Goal: Task Accomplishment & Management: Use online tool/utility

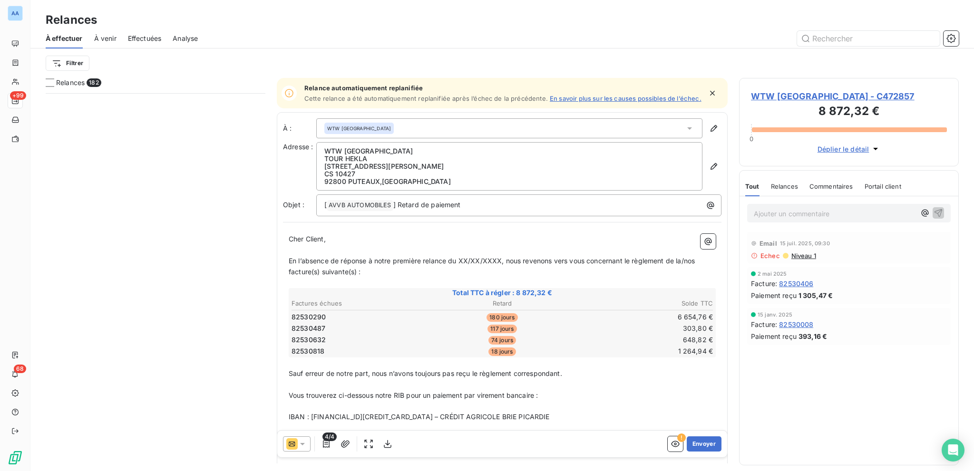
scroll to position [371, 212]
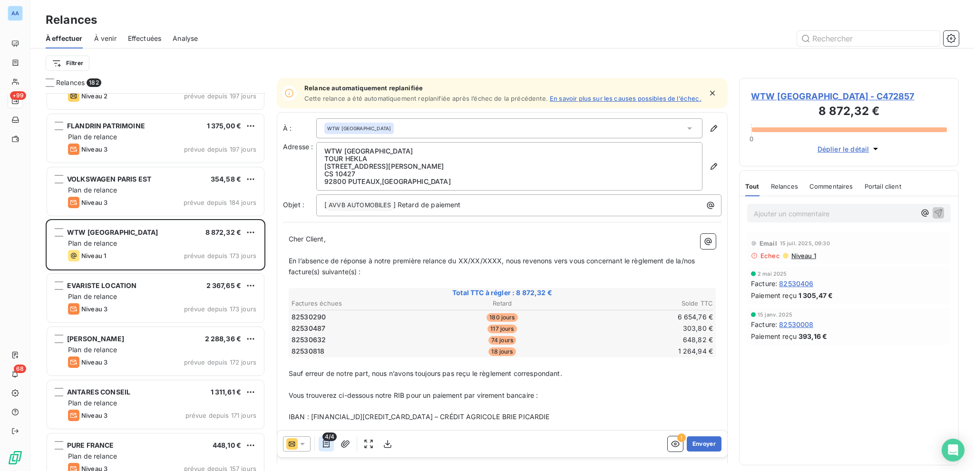
click at [327, 443] on icon "button" at bounding box center [326, 444] width 7 height 8
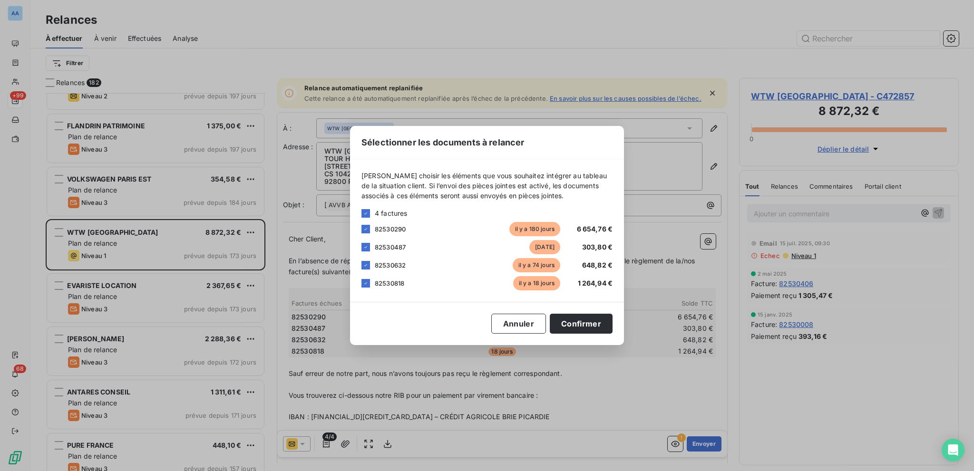
click at [373, 279] on div "82530818 [DATE] 1 264,94 €" at bounding box center [486, 283] width 251 height 14
click at [368, 281] on div at bounding box center [365, 283] width 9 height 9
click at [582, 313] on div "Sélectionner les documents à relancer [PERSON_NAME] choisir les éléments que vo…" at bounding box center [487, 235] width 274 height 219
click at [588, 323] on button "Confirmer" at bounding box center [581, 324] width 63 height 20
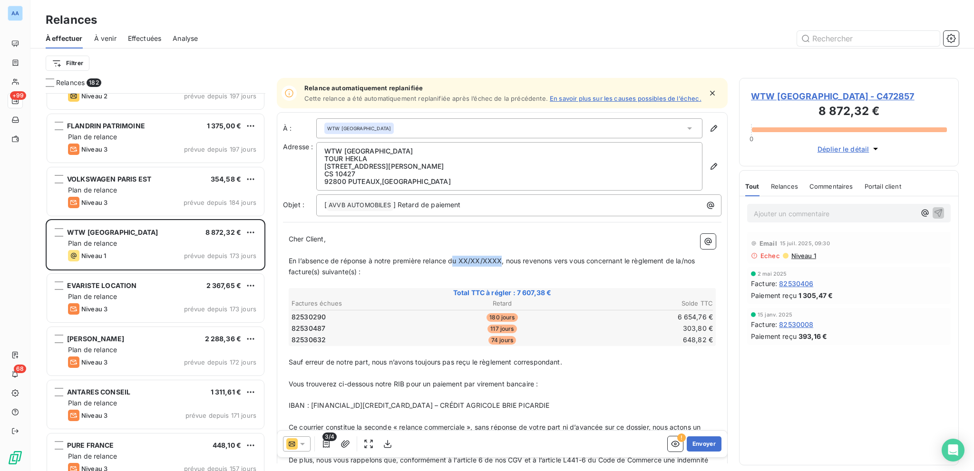
drag, startPoint x: 453, startPoint y: 267, endPoint x: 502, endPoint y: 264, distance: 49.5
click at [502, 264] on span "En l’absence de réponse à notre première relance du XX/XX/XXXX, nous revenons v…" at bounding box center [493, 266] width 408 height 19
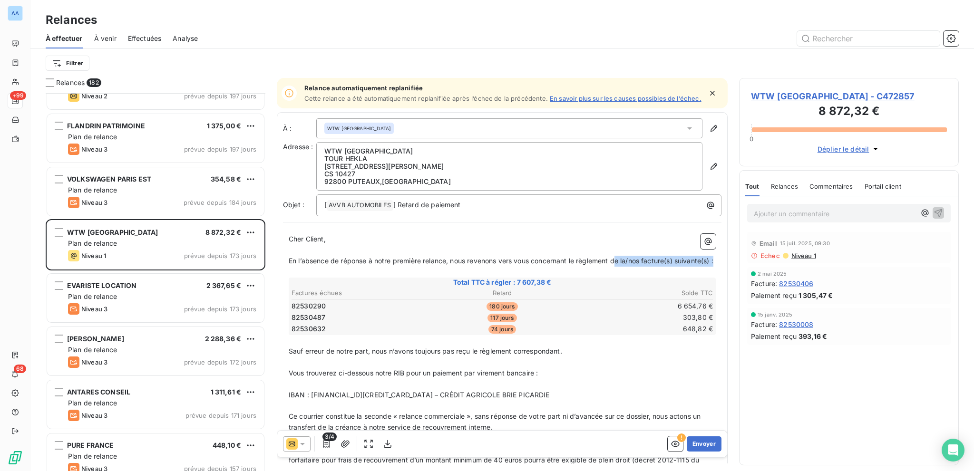
drag, startPoint x: 619, startPoint y: 264, endPoint x: 634, endPoint y: 276, distance: 18.6
click at [634, 267] on p "En l’absence de réponse à notre première relance, nous revenons vers vous conce…" at bounding box center [502, 261] width 427 height 11
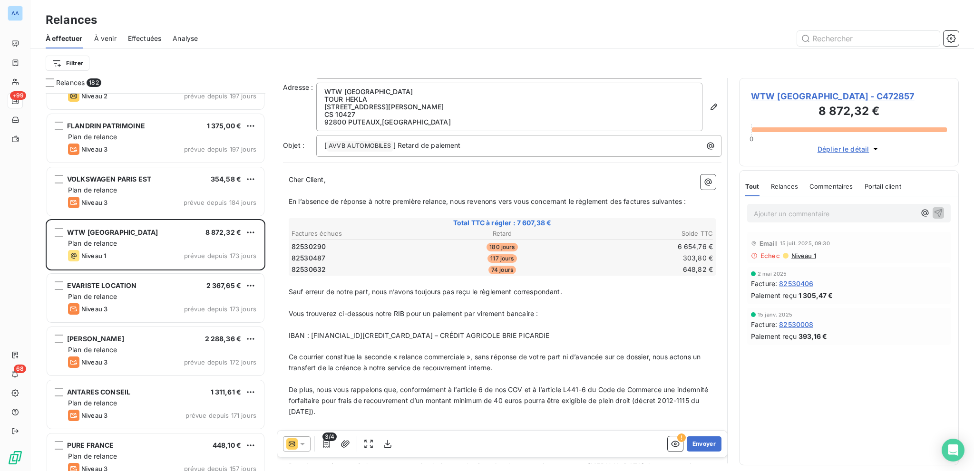
scroll to position [190, 0]
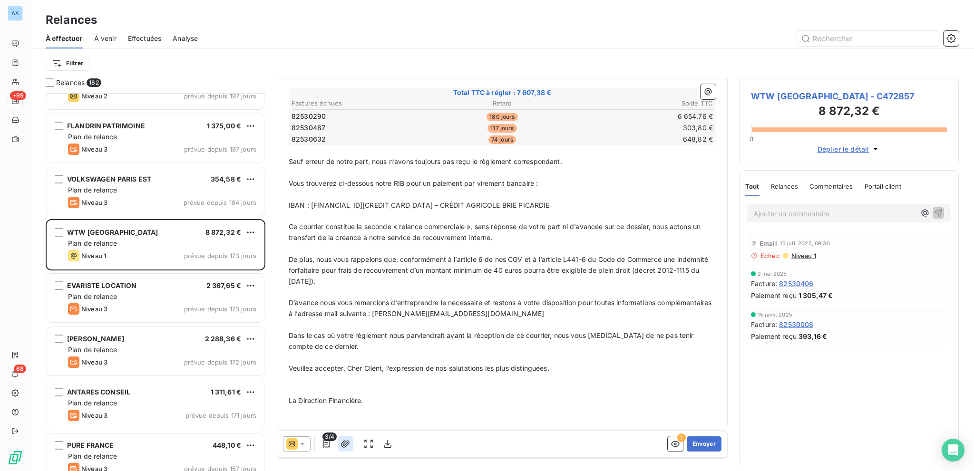
click at [346, 447] on icon "button" at bounding box center [345, 444] width 10 height 10
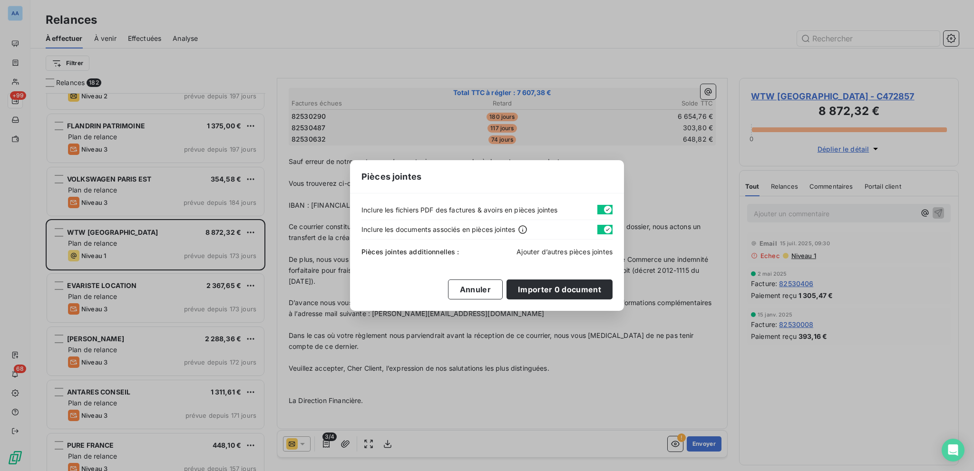
click at [591, 254] on span "Ajouter d’autres pièces jointes" at bounding box center [564, 252] width 96 height 8
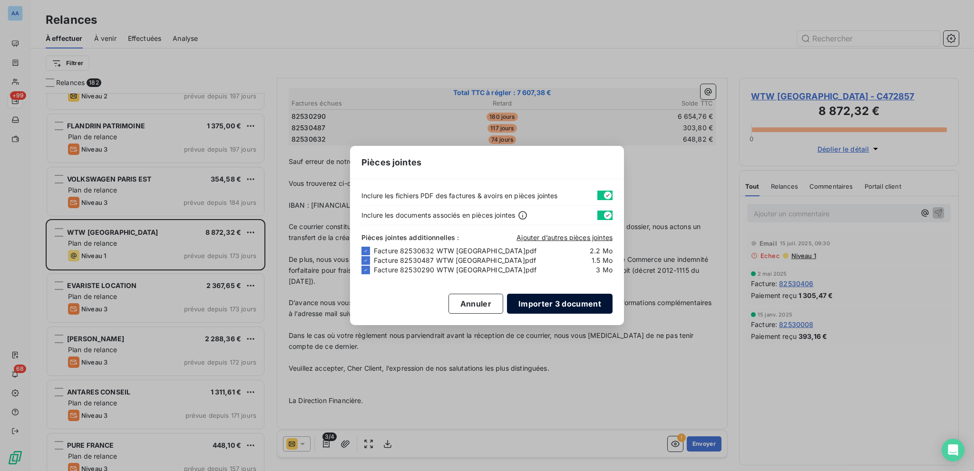
click at [578, 302] on button "Importer 3 document" at bounding box center [560, 304] width 106 height 20
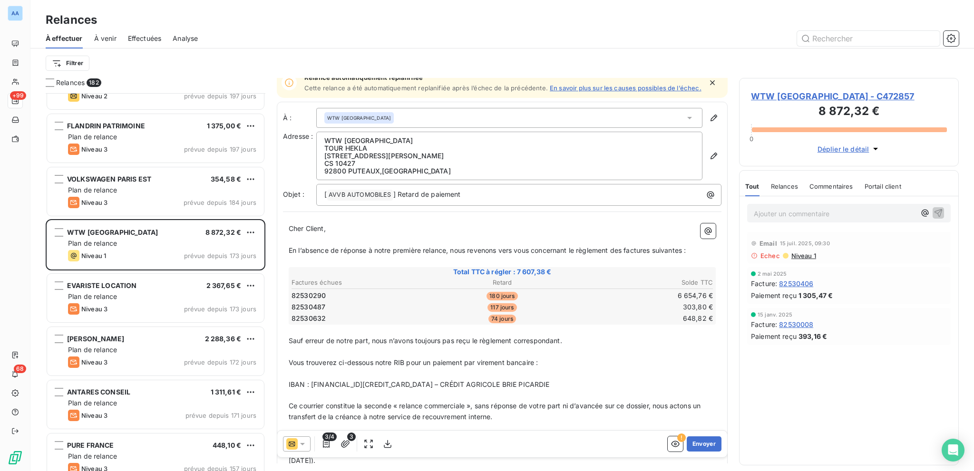
scroll to position [0, 0]
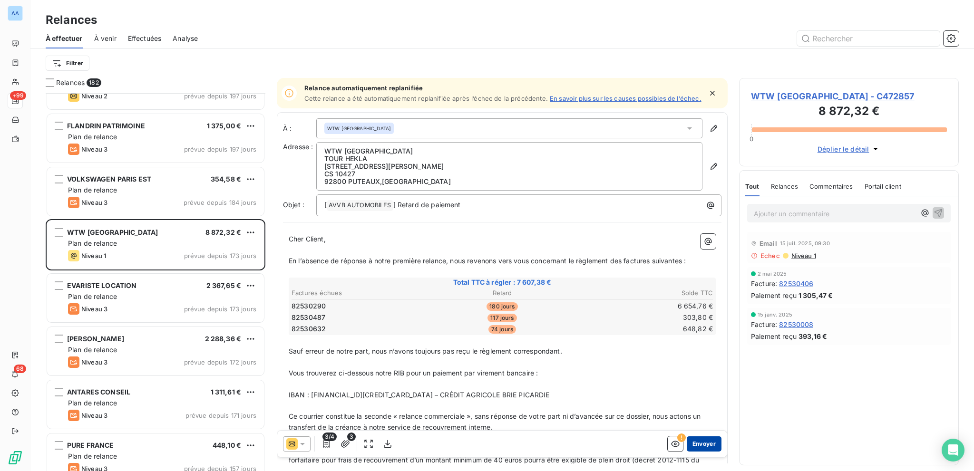
click at [694, 442] on button "Envoyer" at bounding box center [703, 443] width 35 height 15
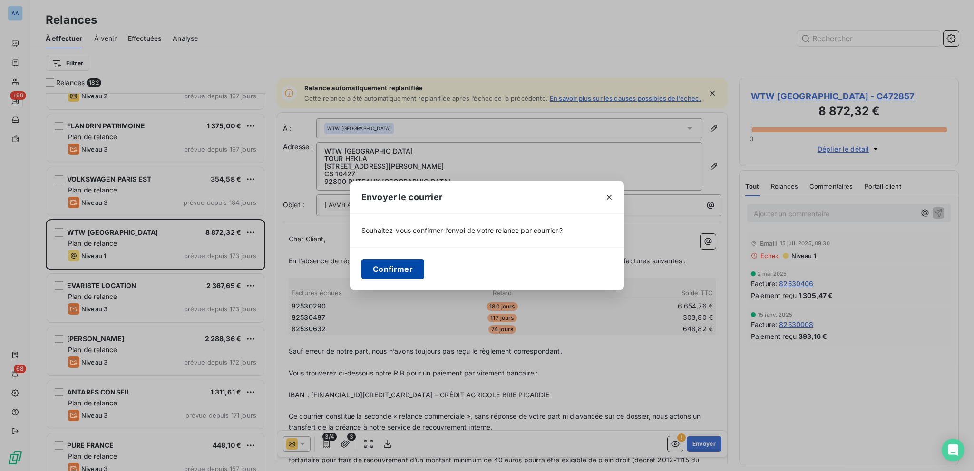
click at [415, 272] on button "Confirmer" at bounding box center [392, 269] width 63 height 20
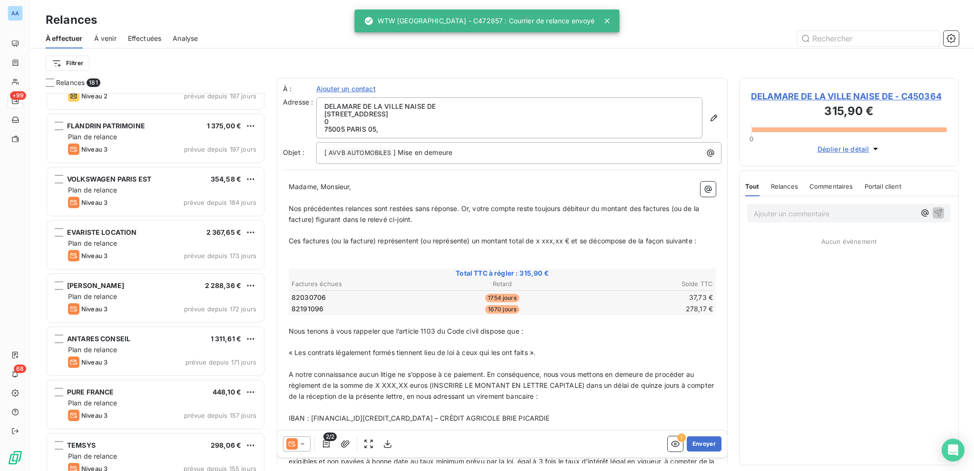
click at [135, 37] on span "Effectuées" at bounding box center [145, 39] width 34 height 10
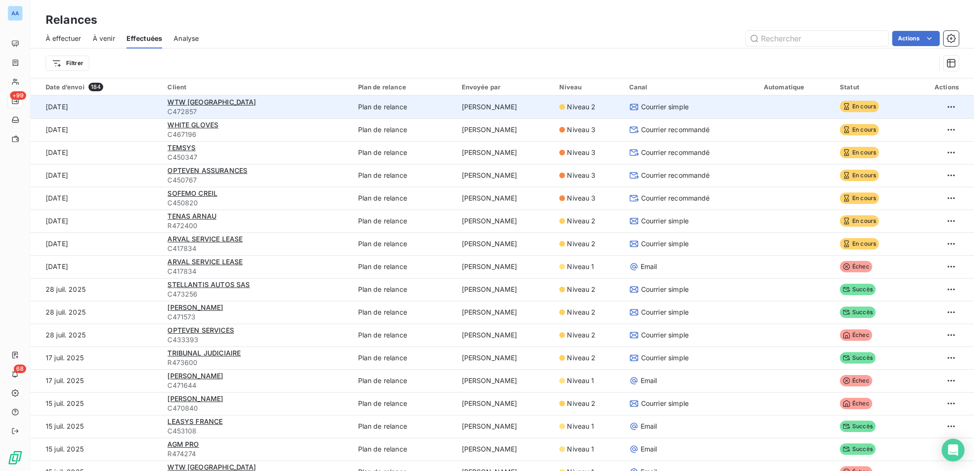
click at [203, 97] on div "WTW [GEOGRAPHIC_DATA]" at bounding box center [256, 102] width 179 height 10
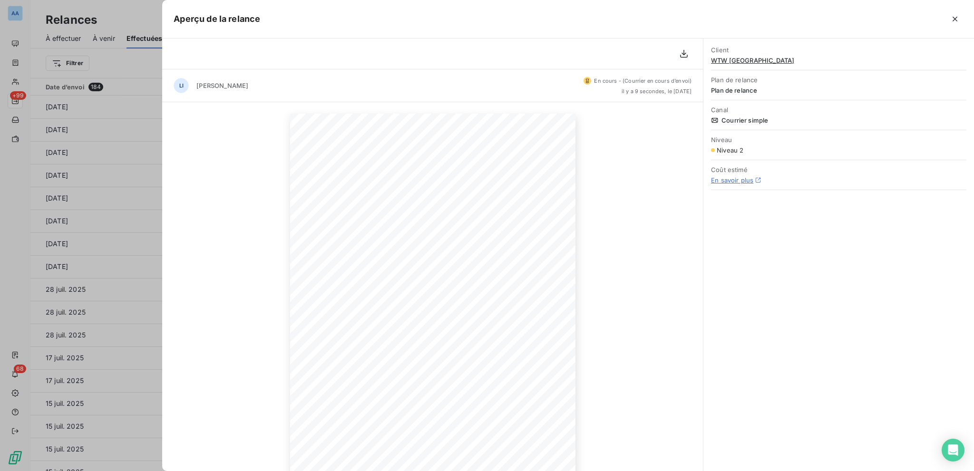
click at [150, 20] on div at bounding box center [487, 235] width 974 height 471
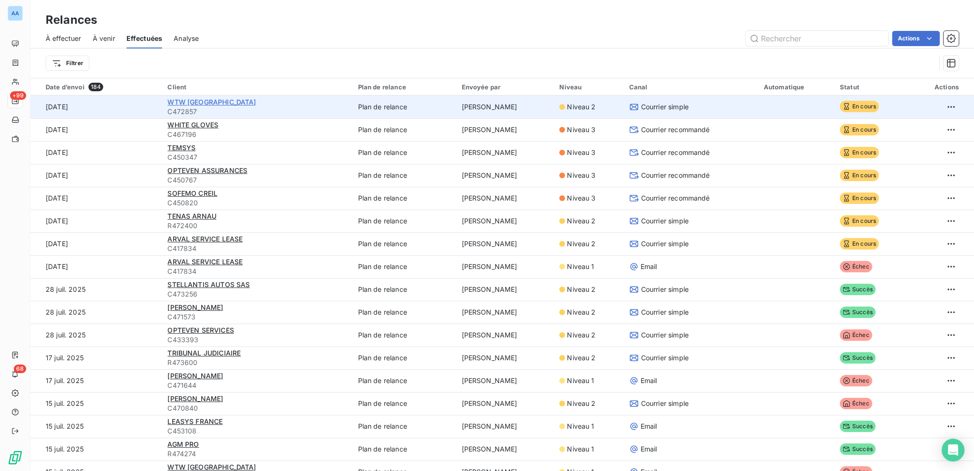
click at [187, 102] on span "WTW [GEOGRAPHIC_DATA]" at bounding box center [211, 102] width 88 height 8
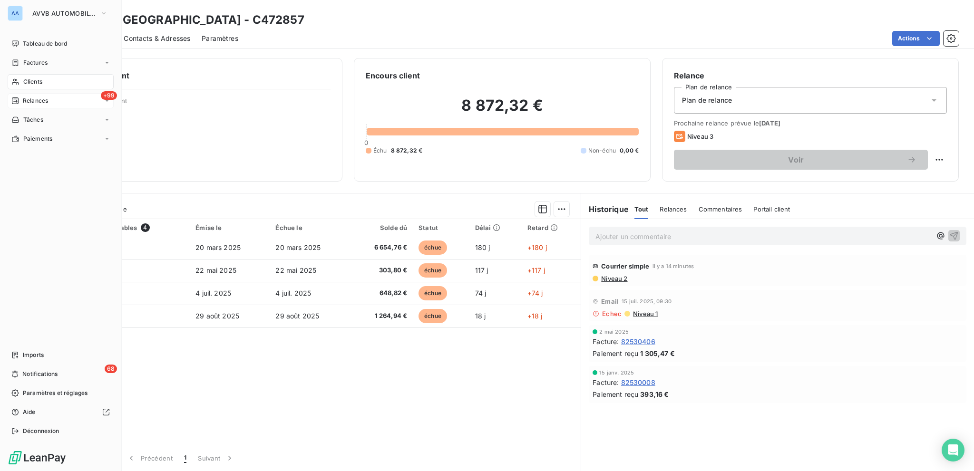
click at [24, 103] on span "Relances" at bounding box center [35, 100] width 25 height 9
